Goal: Task Accomplishment & Management: Use online tool/utility

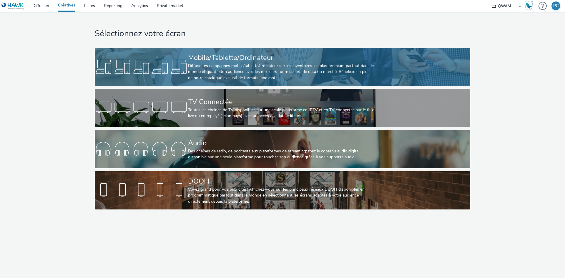
click at [208, 61] on div "Mobile/Tablette/Ordinateur" at bounding box center [281, 58] width 186 height 10
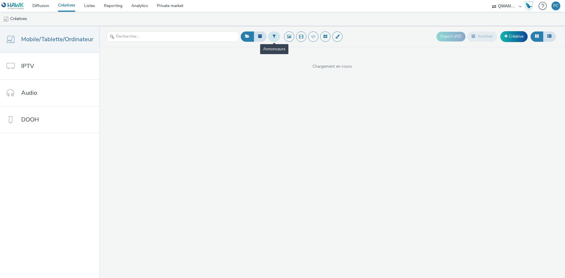
click at [275, 41] on button at bounding box center [274, 36] width 12 height 10
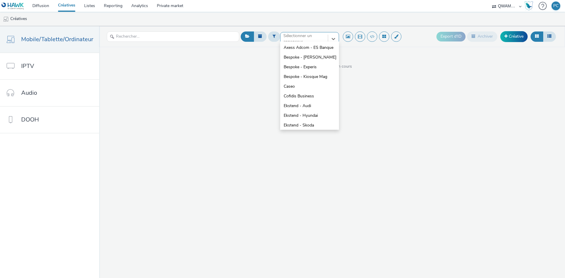
click at [291, 39] on div at bounding box center [303, 38] width 41 height 7
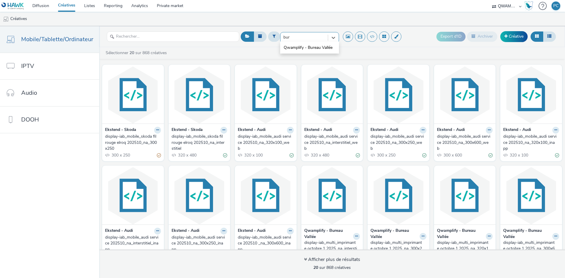
type input "bure"
click at [306, 51] on li "Qwamplify - Bureau Vallée" at bounding box center [309, 48] width 59 height 10
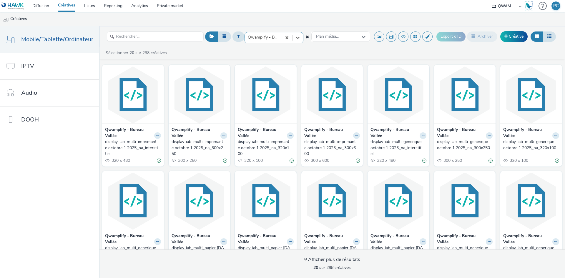
click at [116, 145] on div "display-iab_multi_imprimante octobre 1 2025_na_interstitiel" at bounding box center [132, 148] width 54 height 18
click at [182, 146] on div "display-iab_multi_imprimante octobre 1 2025_na_300x250" at bounding box center [198, 148] width 54 height 18
click at [256, 143] on div "display-iab_multi_imprimante octobre 1 2025_na_320x100" at bounding box center [265, 148] width 54 height 18
click at [324, 146] on div "display-iab_multi_imprimante octobre 1 2025_na_300x600" at bounding box center [331, 148] width 54 height 18
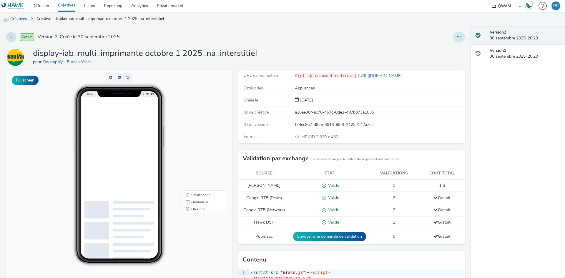
click at [453, 39] on button at bounding box center [459, 37] width 12 height 10
click at [438, 59] on link "Dupliquer" at bounding box center [442, 61] width 44 height 12
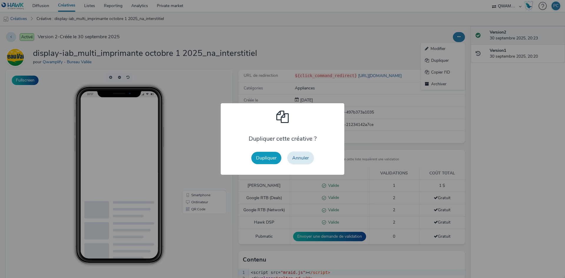
click at [266, 158] on button "Dupliquer" at bounding box center [266, 158] width 30 height 12
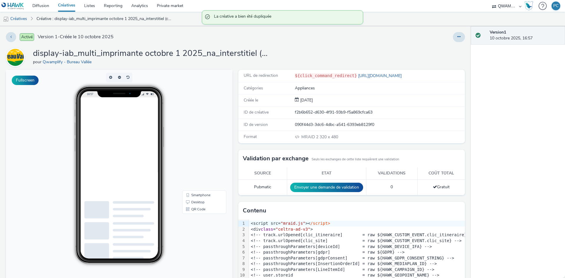
click at [460, 38] on div "Activé Version 1 - Créée le 10 octobre 2025 display-iab_multi_imprimante octobr…" at bounding box center [235, 152] width 470 height 252
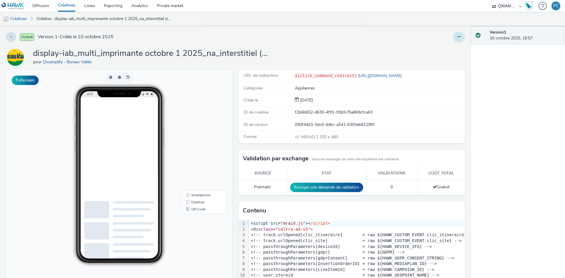
click at [455, 40] on button at bounding box center [459, 37] width 12 height 10
click at [446, 49] on link "Modifier" at bounding box center [442, 49] width 44 height 12
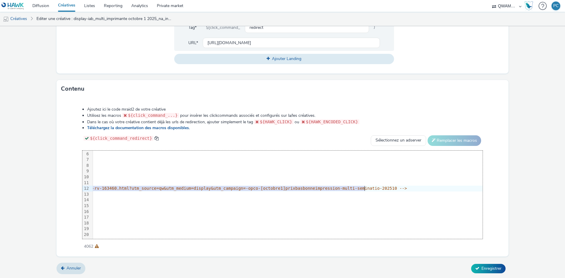
scroll to position [29, 875]
drag, startPoint x: 200, startPoint y: 187, endPoint x: 300, endPoint y: 188, distance: 100.0
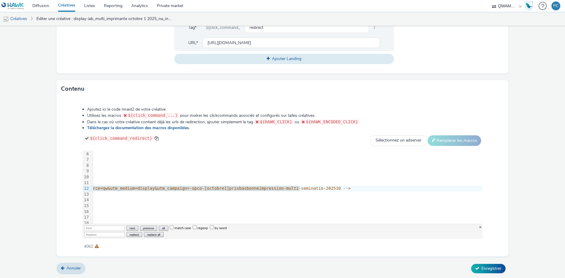
click at [96, 234] on input "Replace" at bounding box center [104, 234] width 41 height 5
paste input "[URL][DOMAIN_NAME]"
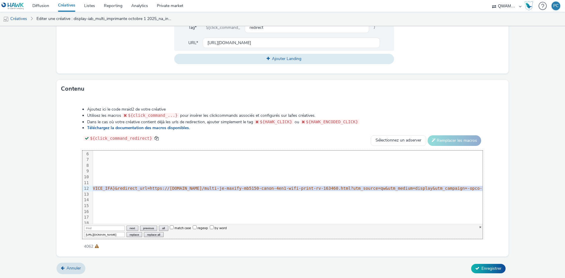
scroll to position [29, 582]
drag, startPoint x: 299, startPoint y: 189, endPoint x: 148, endPoint y: 187, distance: 151.2
click at [148, 187] on span "// audience-api.wts-okube.com/redirect?brand_slug=qwamplify&module=dclic&campai…" at bounding box center [147, 188] width 992 height 5
copy span "https://www.bureau-vallee.fr/multi-je-maxify-mb515 0-canon-4en1-wifi-print-rv-1…"
drag, startPoint x: 92, startPoint y: 232, endPoint x: 70, endPoint y: 234, distance: 22.2
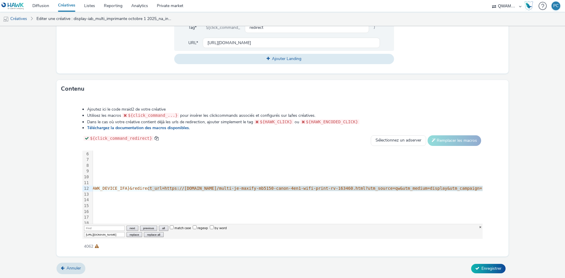
click at [70, 234] on div "Ajoutez ici le code mraid2 de votre créative Utilisez les macros ${click_comman…" at bounding box center [282, 174] width 442 height 145
type input "[URL][DOMAIN_NAME]"
click at [96, 229] on input "Find" at bounding box center [104, 228] width 41 height 5
paste input "[URL][DOMAIN_NAME]"
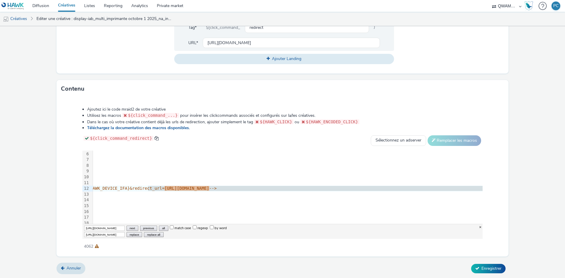
type input "[URL][DOMAIN_NAME]"
click at [148, 234] on button "replace all" at bounding box center [153, 234] width 19 height 5
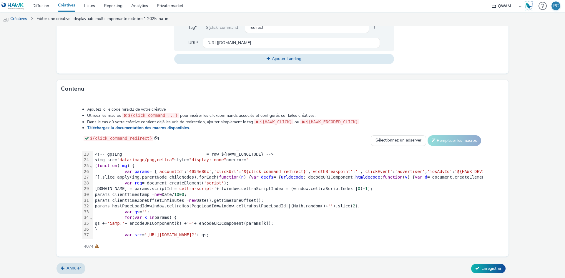
scroll to position [161, 0]
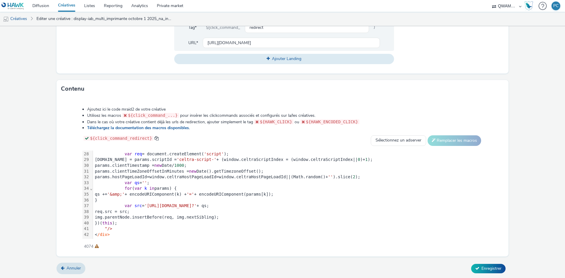
click at [196, 203] on span "'https://ads.celtra.com/7d37dc0f/mraid-ad.js?'" at bounding box center [170, 205] width 52 height 5
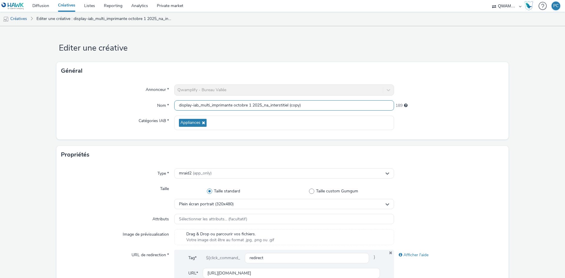
drag, startPoint x: 309, startPoint y: 104, endPoint x: 3, endPoint y: 86, distance: 306.7
click at [3, 86] on form "Editer une créative Général Annonceur * Qwamplify - Bureau Vallée Nom * display…" at bounding box center [282, 267] width 565 height 483
paste input "papier octobre 1 2025_na_interstitiel"
type input "display-iab_multi_papier octobre 1 2025_na_interstitiel"
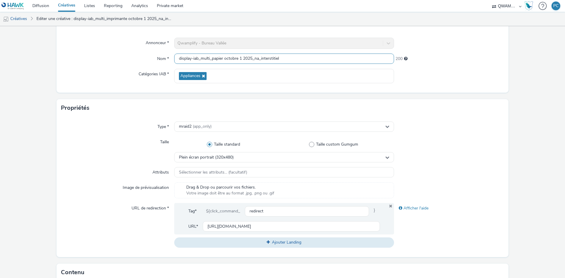
scroll to position [230, 0]
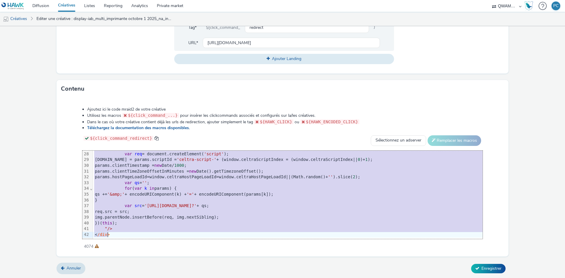
copy div "<script src= "mraid.js" >< /script> <div class = "celtra-ad-v3" > <!-- track.ur…"
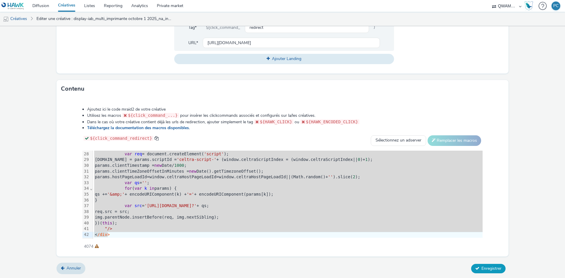
click at [481, 264] on button "Enregistrer" at bounding box center [488, 268] width 34 height 9
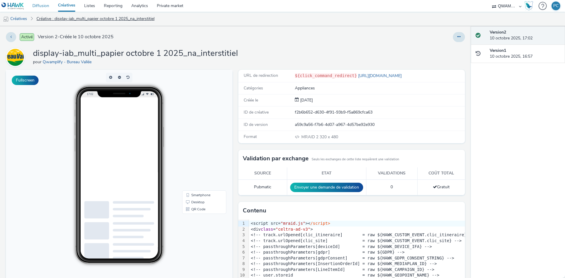
drag, startPoint x: 41, startPoint y: 7, endPoint x: 80, endPoint y: 14, distance: 39.4
click at [41, 7] on link "Diffusion" at bounding box center [41, 6] width 26 height 12
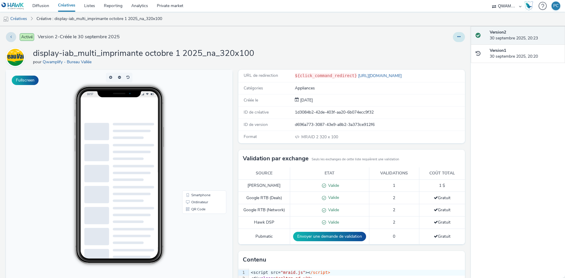
click at [453, 39] on button at bounding box center [459, 37] width 12 height 10
click at [438, 59] on link "Dupliquer" at bounding box center [442, 61] width 44 height 12
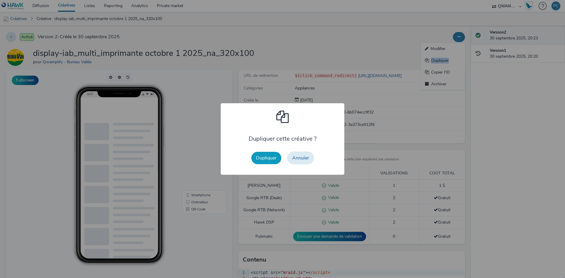
click at [266, 158] on button "Dupliquer" at bounding box center [266, 158] width 30 height 12
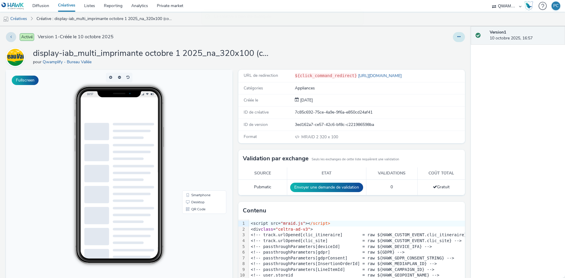
click at [456, 36] on button at bounding box center [459, 37] width 12 height 10
click at [453, 45] on link "Modifier" at bounding box center [442, 49] width 44 height 12
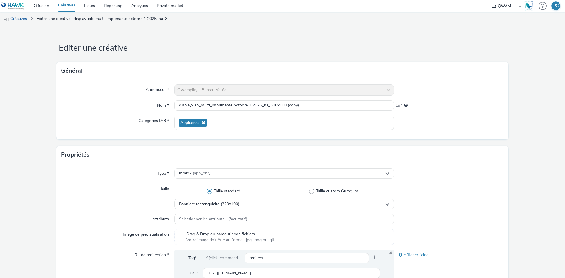
click at [139, 211] on div "Type * mraid2 (app_only) Taille Taille standard Taille custom Gumgum Bannière r…" at bounding box center [282, 233] width 452 height 140
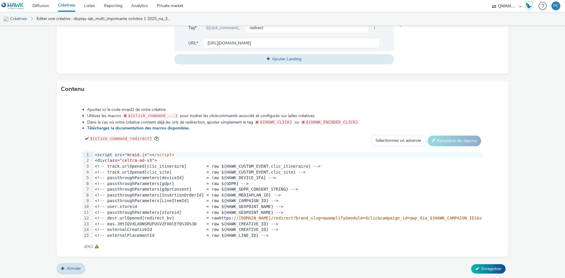
scroll to position [230, 0]
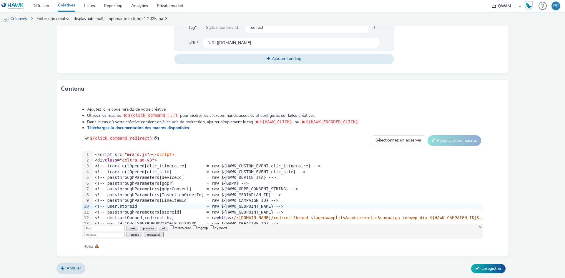
click at [111, 234] on input "Replace" at bounding box center [104, 234] width 41 height 5
paste input "[URL][DOMAIN_NAME]"
click at [89, 232] on input "[URL][DOMAIN_NAME]" at bounding box center [104, 234] width 41 height 5
type input "[URL][DOMAIN_NAME]"
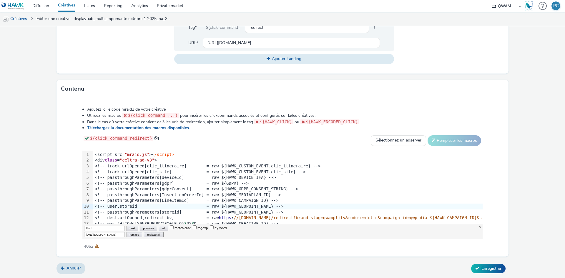
click at [101, 226] on input "Find" at bounding box center [104, 228] width 41 height 5
paste input "[URL][DOMAIN_NAME]"
type input "[URL][DOMAIN_NAME]"
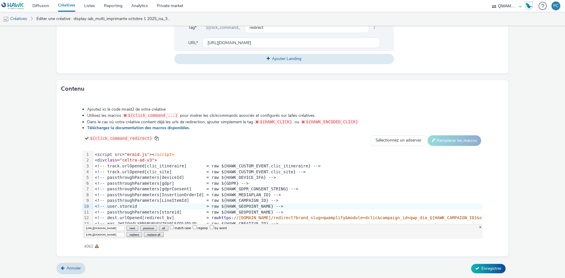
click at [111, 232] on input "[URL][DOMAIN_NAME]" at bounding box center [104, 234] width 41 height 5
click at [148, 234] on button "replace all" at bounding box center [153, 234] width 19 height 5
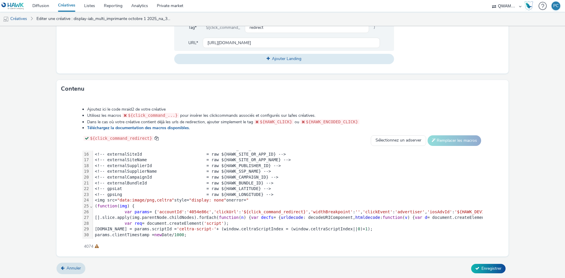
scroll to position [161, 0]
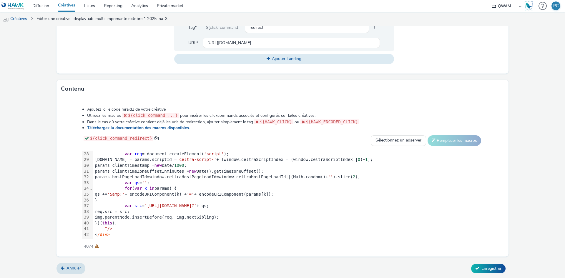
click at [196, 203] on span "'https://ads.celtra.com/fa2f21c8/mraid-ad.js?'" at bounding box center [170, 205] width 52 height 5
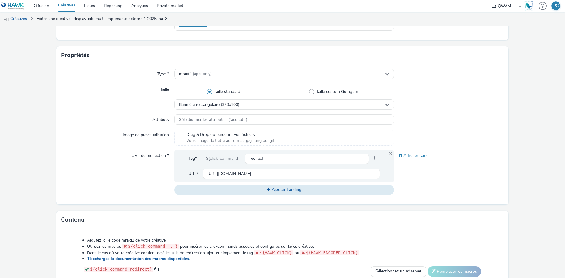
scroll to position [0, 0]
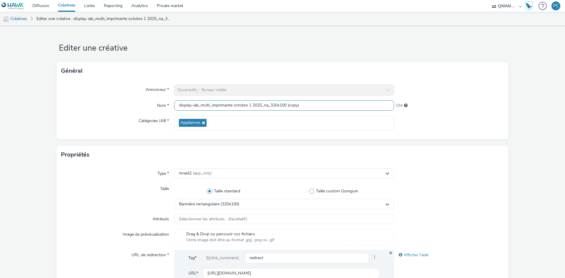
drag, startPoint x: 57, startPoint y: 93, endPoint x: -69, endPoint y: 91, distance: 126.4
click at [0, 91] on html "Diffusion Créatives Listes Reporting Analytics Private market QWAMPLIFY PC Créa…" at bounding box center [282, 139] width 565 height 278
paste input "papier octobre 1 2025_na_320x100"
type input "display-iab_multi_papier octobre 1 2025_na_320x100"
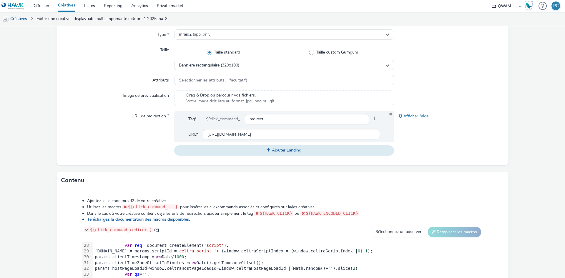
scroll to position [230, 0]
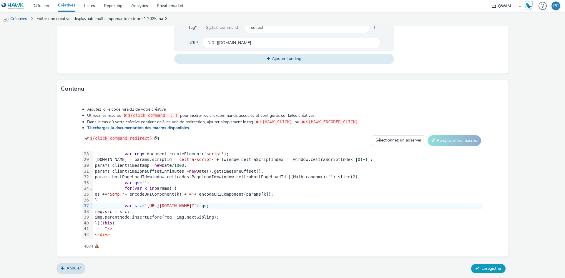
click at [491, 266] on span "Enregistrer" at bounding box center [491, 269] width 20 height 6
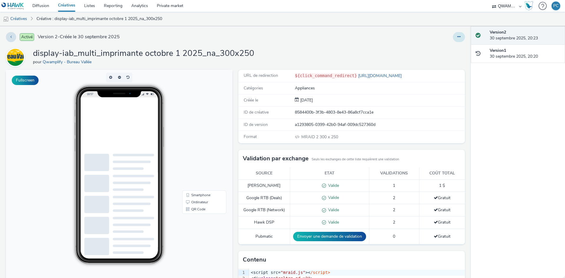
click at [453, 39] on button at bounding box center [459, 37] width 12 height 10
click at [438, 59] on link "Dupliquer" at bounding box center [442, 61] width 44 height 12
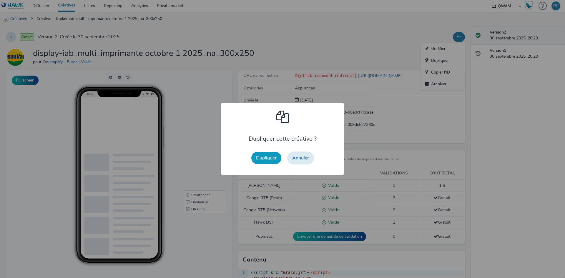
click at [266, 158] on button "Dupliquer" at bounding box center [266, 158] width 30 height 12
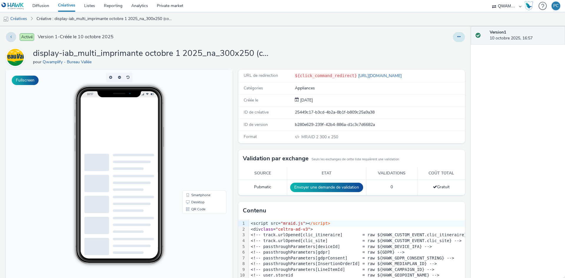
click at [453, 39] on button at bounding box center [459, 37] width 12 height 10
click at [450, 43] on link "Modifier" at bounding box center [442, 49] width 44 height 12
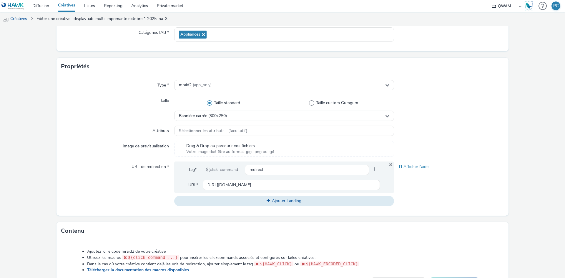
scroll to position [230, 0]
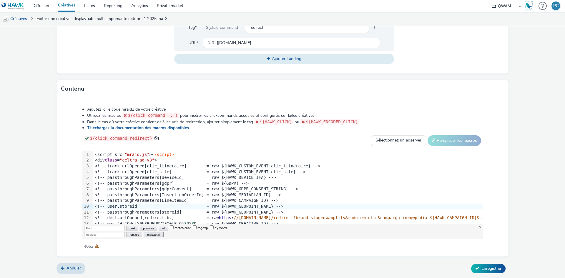
click at [117, 235] on input "Replace" at bounding box center [104, 234] width 41 height 5
paste input "[URL][DOMAIN_NAME]"
type input "[URL][DOMAIN_NAME]"
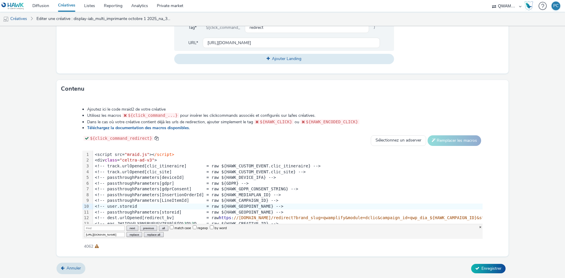
click at [96, 229] on input "Find" at bounding box center [104, 228] width 41 height 5
paste input "[URL][DOMAIN_NAME]"
type input "[URL][DOMAIN_NAME]"
click at [89, 234] on input "[URL][DOMAIN_NAME]" at bounding box center [104, 234] width 41 height 5
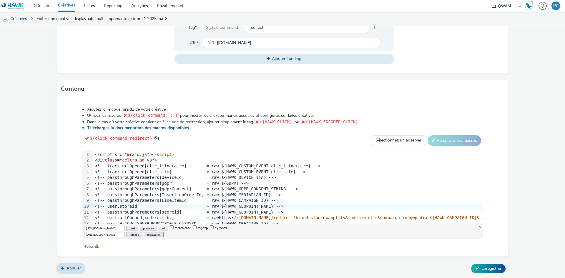
scroll to position [0, 0]
click at [89, 234] on input "[URL][DOMAIN_NAME]" at bounding box center [104, 234] width 41 height 5
type input "[URL][DOMAIN_NAME]"
click at [148, 234] on button "replace all" at bounding box center [153, 234] width 19 height 5
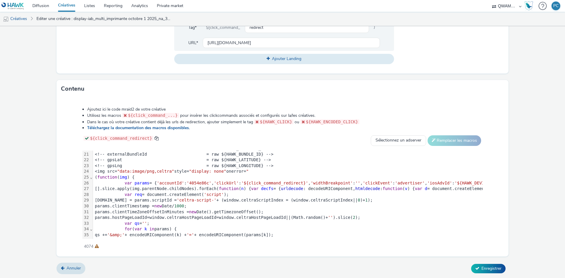
scroll to position [161, 0]
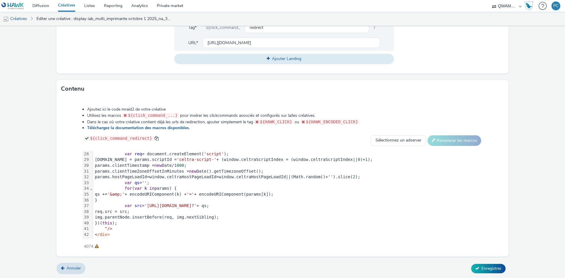
click at [196, 203] on span "'https://ads.celtra.com/935f8a99/mraid-ad.js?'" at bounding box center [170, 205] width 52 height 5
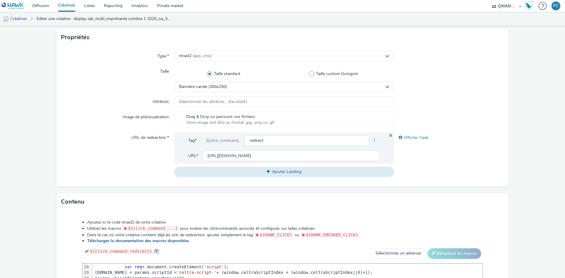
scroll to position [0, 0]
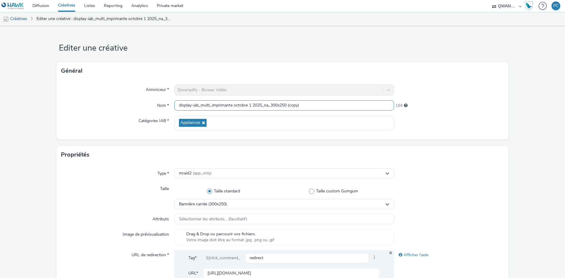
drag, startPoint x: 309, startPoint y: 107, endPoint x: 31, endPoint y: 83, distance: 278.3
click at [31, 83] on form "Editer une créative Général Annonceur * Qwamplify - Bureau Vallée Nom * display…" at bounding box center [282, 267] width 565 height 483
paste input "papier octobre 1 2025_na_300x250"
type input "display-iab_multi_papier octobre 1 2025_na_300x250"
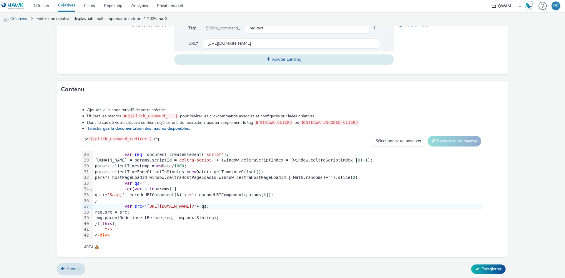
scroll to position [230, 0]
click at [492, 262] on form "Editer une créative Général Annonceur * Qwamplify - Bureau Vallée Nom * display…" at bounding box center [282, 37] width 565 height 483
click at [492, 264] on button "Enregistrer" at bounding box center [488, 268] width 34 height 9
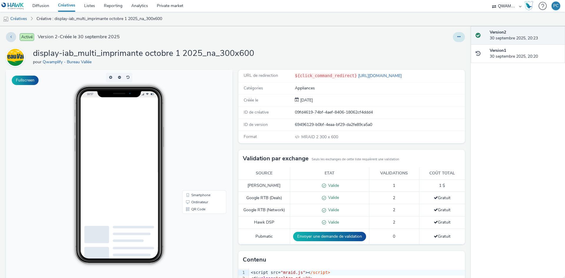
click at [453, 39] on button at bounding box center [459, 37] width 12 height 10
click at [438, 59] on link "Dupliquer" at bounding box center [442, 61] width 44 height 12
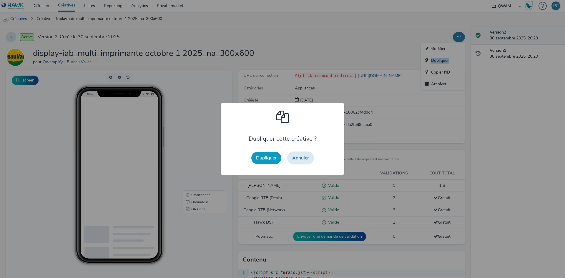
click at [266, 158] on button "Dupliquer" at bounding box center [266, 158] width 30 height 12
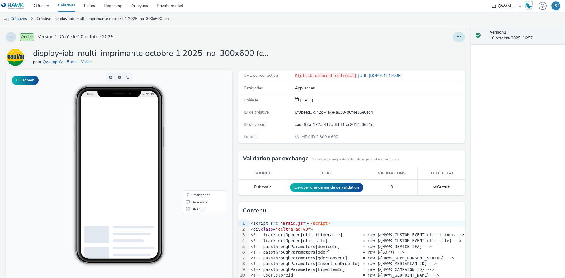
click at [457, 37] on icon at bounding box center [458, 37] width 3 height 4
click at [453, 44] on link "Modifier" at bounding box center [442, 49] width 44 height 12
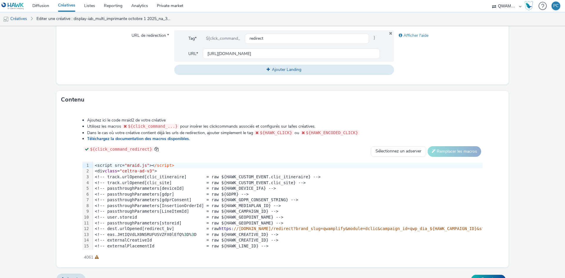
scroll to position [230, 0]
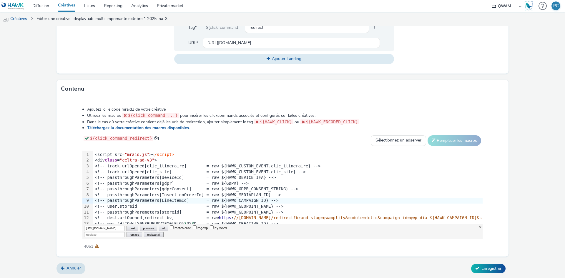
scroll to position [0, 236]
type input "[URL][DOMAIN_NAME]"
click at [108, 233] on input "Replace" at bounding box center [104, 234] width 41 height 5
paste input "[URL][DOMAIN_NAME]"
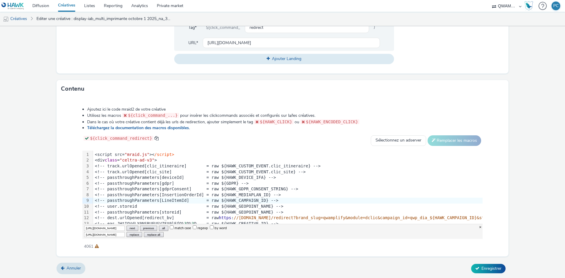
scroll to position [0, 219]
type input "[URL][DOMAIN_NAME]"
click at [148, 234] on button "replace all" at bounding box center [153, 234] width 19 height 5
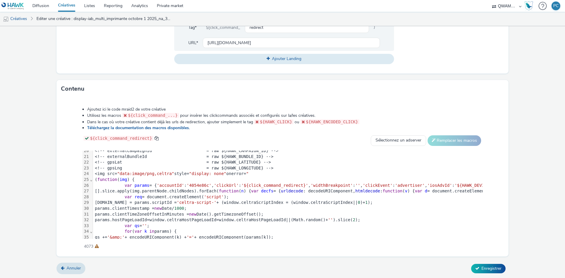
scroll to position [161, 0]
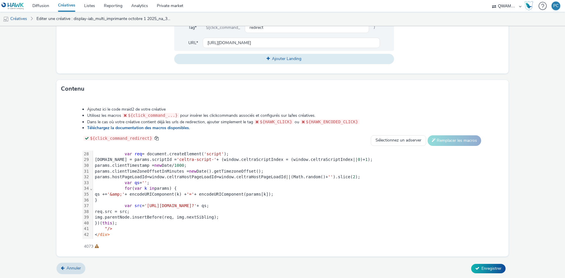
click at [196, 203] on span "'[URL][DOMAIN_NAME]?'" at bounding box center [170, 205] width 52 height 5
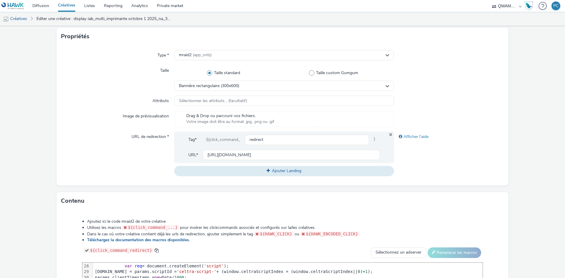
scroll to position [0, 0]
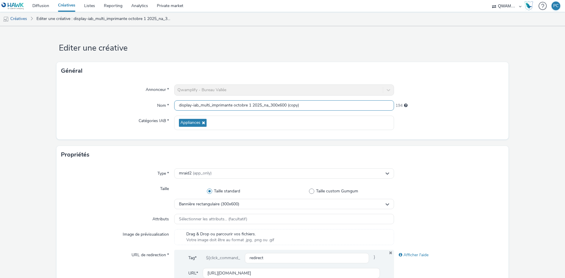
drag, startPoint x: 286, startPoint y: 102, endPoint x: -13, endPoint y: 77, distance: 300.1
click at [0, 77] on html "Diffusion Créatives Listes Reporting Analytics Private market QWAMPLIFY PC Créa…" at bounding box center [282, 139] width 565 height 278
paste input "papier octobre 1 2025_na_300x600"
type input "display-iab_multi_papier octobre 1 2025_na_300x600"
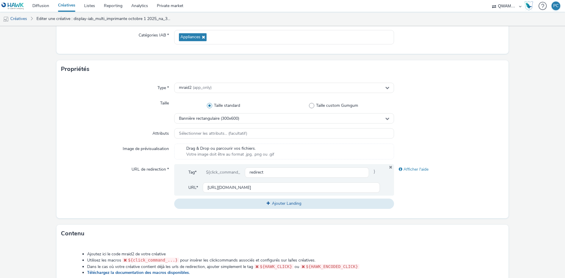
scroll to position [206, 0]
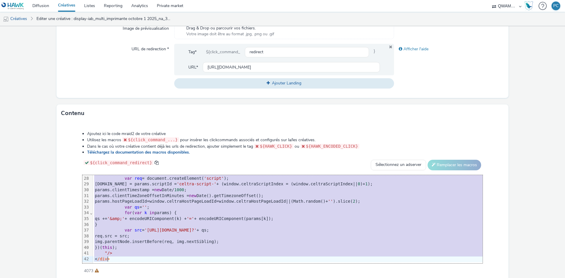
copy div "<script src= "mraid.js" >< /script> <div class = "celtra-ad-v3" > <!-- track.ur…"
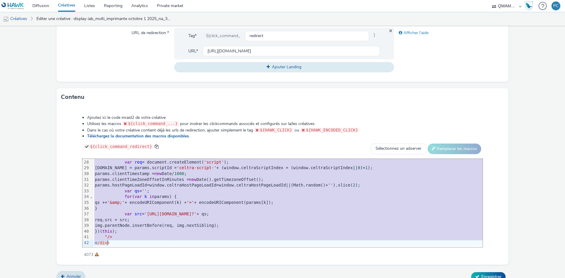
scroll to position [230, 0]
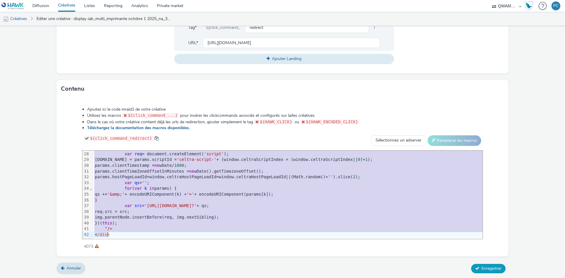
click at [479, 264] on button "Enregistrer" at bounding box center [488, 268] width 34 height 9
